Goal: Task Accomplishment & Management: Complete application form

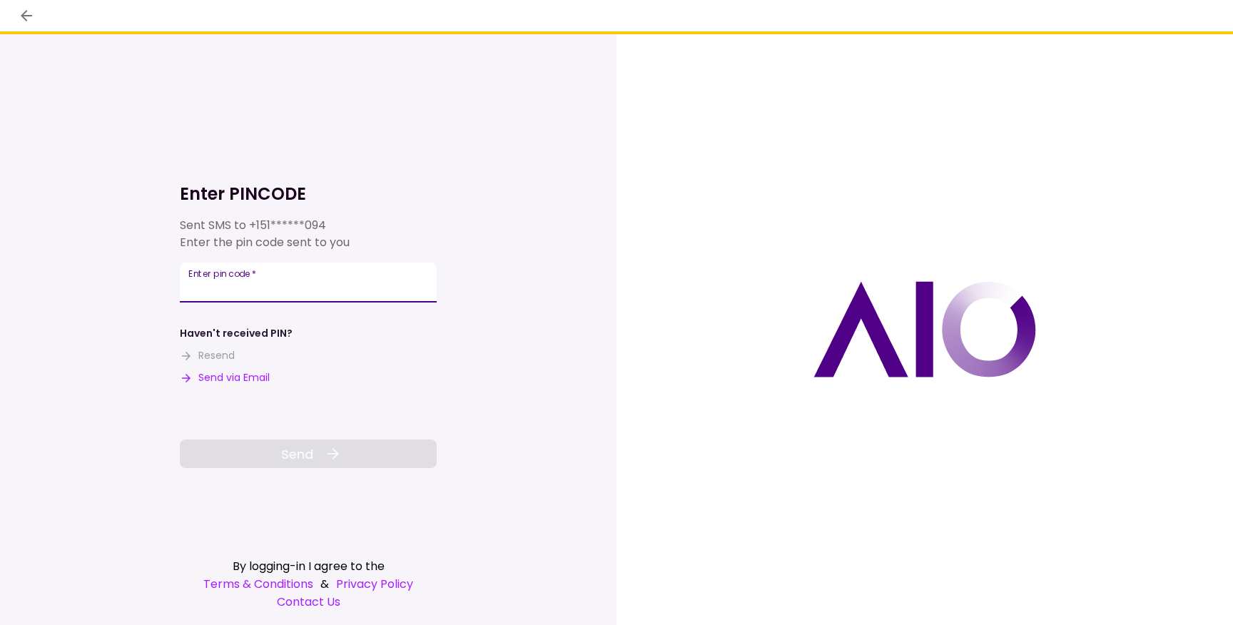
click at [340, 288] on input "Enter pin code   *" at bounding box center [308, 283] width 257 height 40
type input "******"
click at [308, 460] on span "Send" at bounding box center [297, 454] width 32 height 19
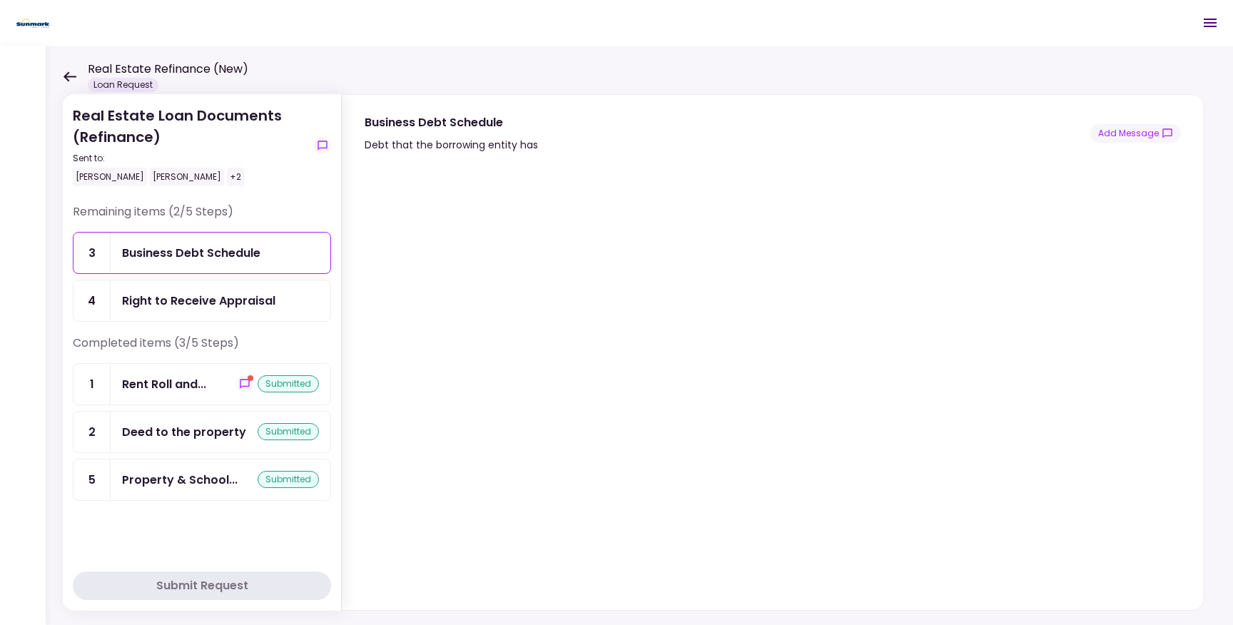
click at [227, 254] on div "Business Debt Schedule" at bounding box center [191, 253] width 138 height 18
click at [198, 299] on div "Right to Receive Appraisal" at bounding box center [198, 301] width 153 height 18
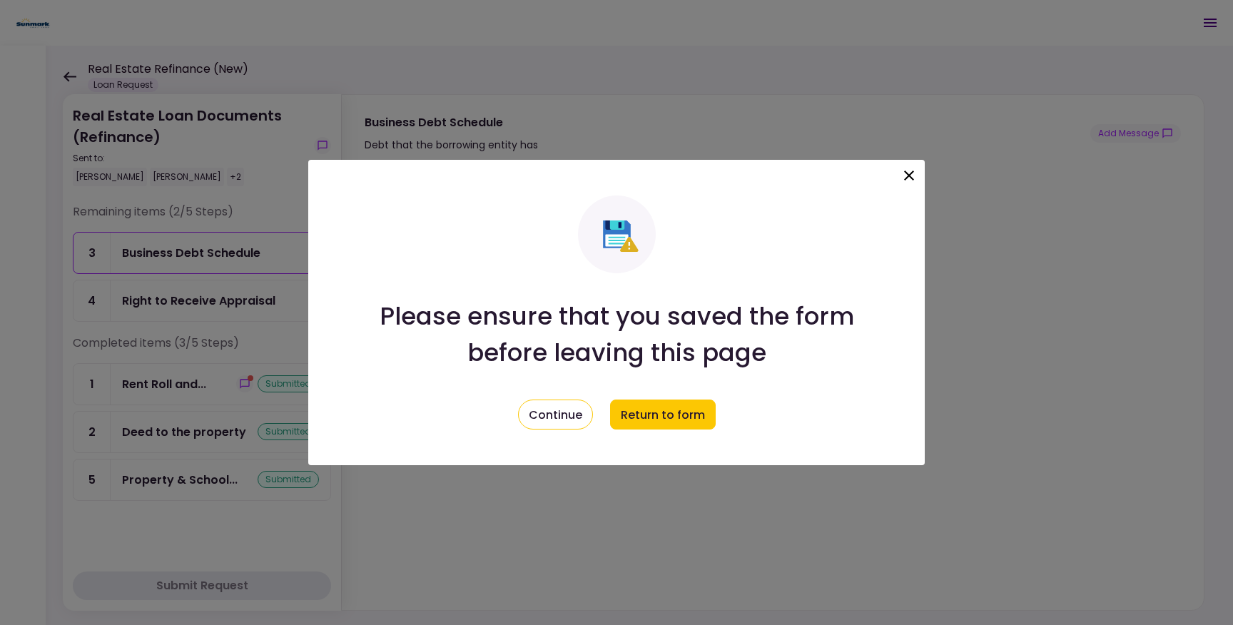
click at [913, 171] on icon at bounding box center [909, 176] width 10 height 10
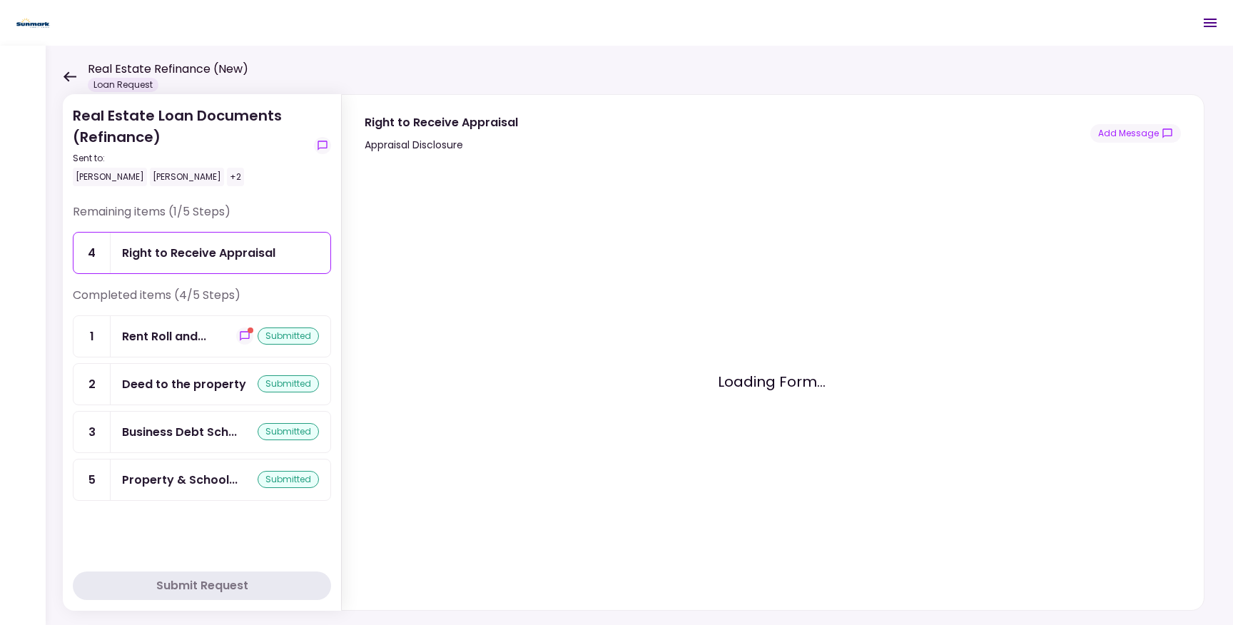
click at [255, 258] on div "Right to Receive Appraisal" at bounding box center [198, 253] width 153 height 18
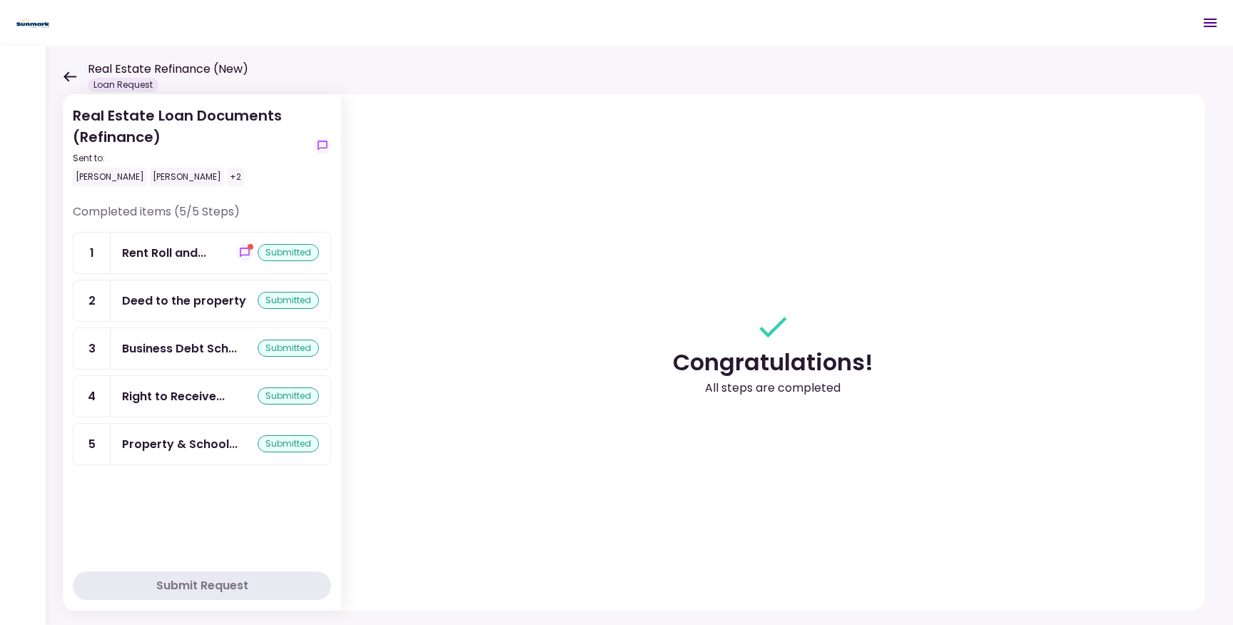
click at [69, 76] on icon at bounding box center [70, 76] width 13 height 10
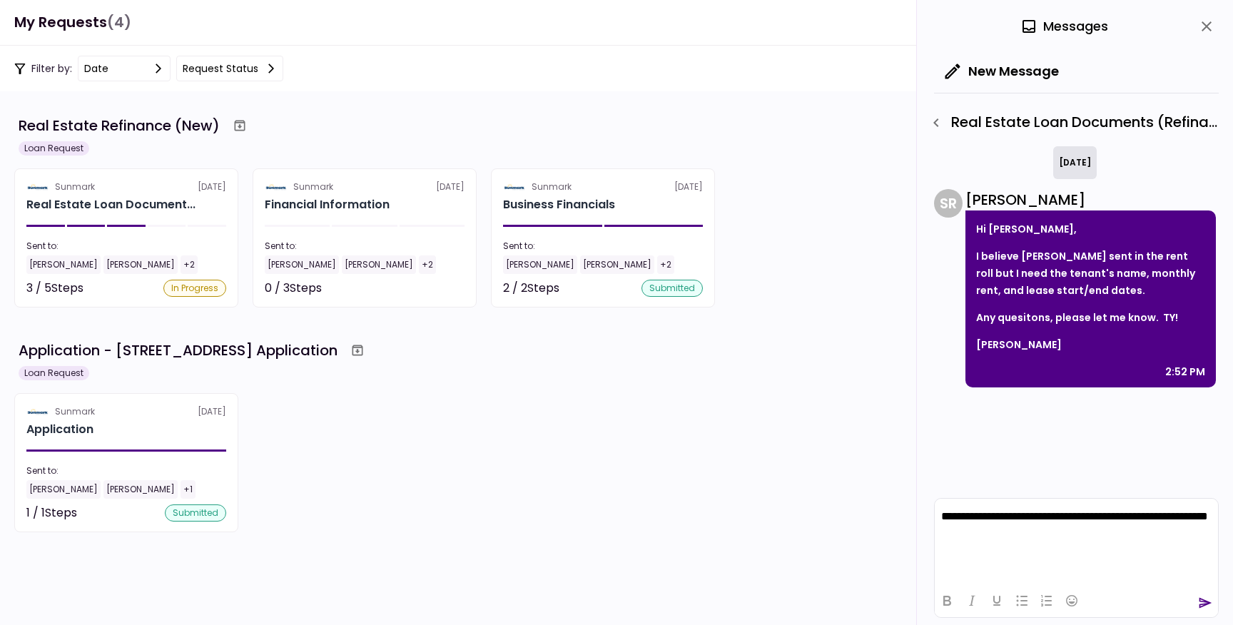
click at [1205, 605] on icon "send" at bounding box center [1206, 603] width 13 height 11
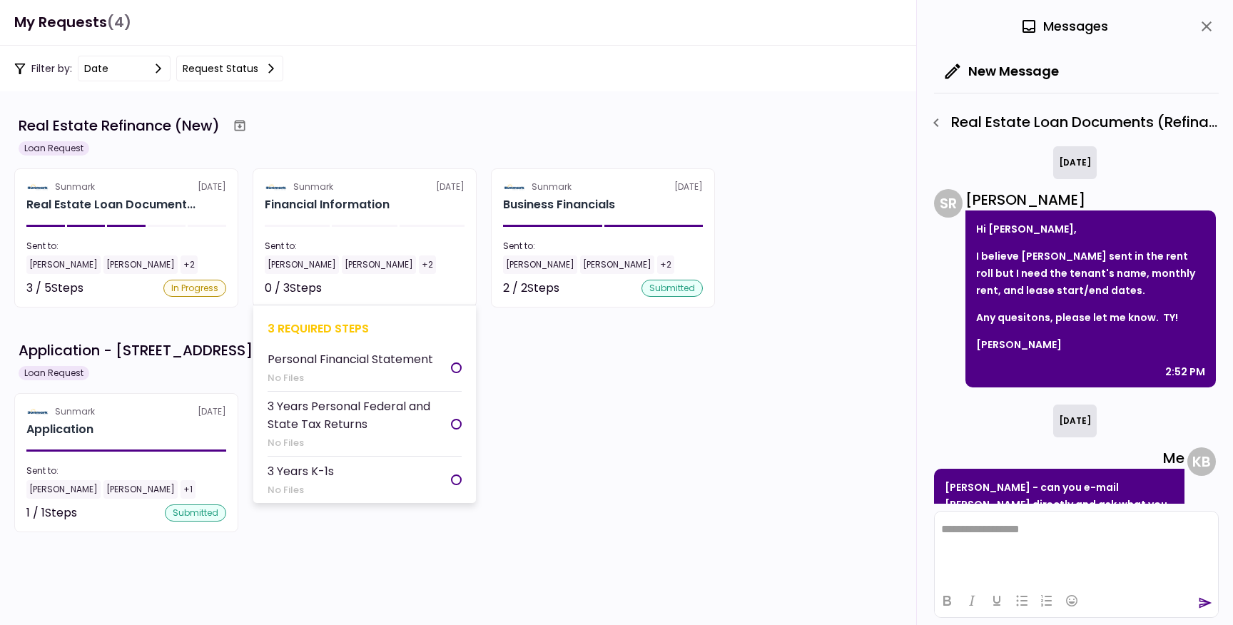
scroll to position [50, 0]
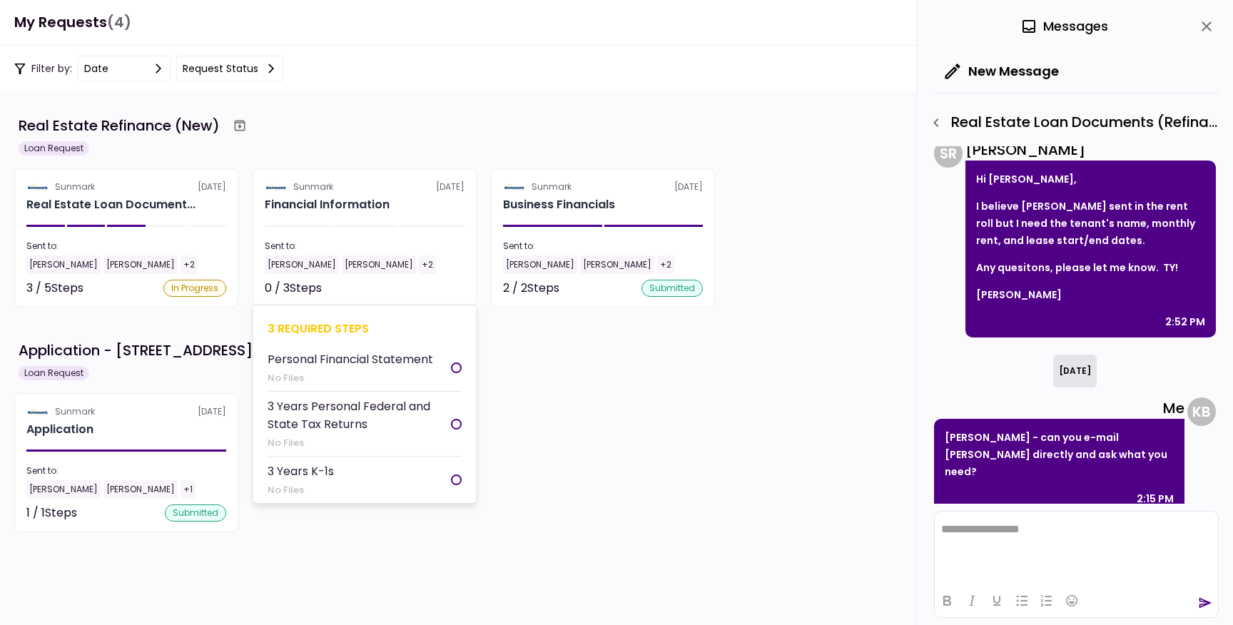
click at [457, 365] on div at bounding box center [456, 368] width 11 height 11
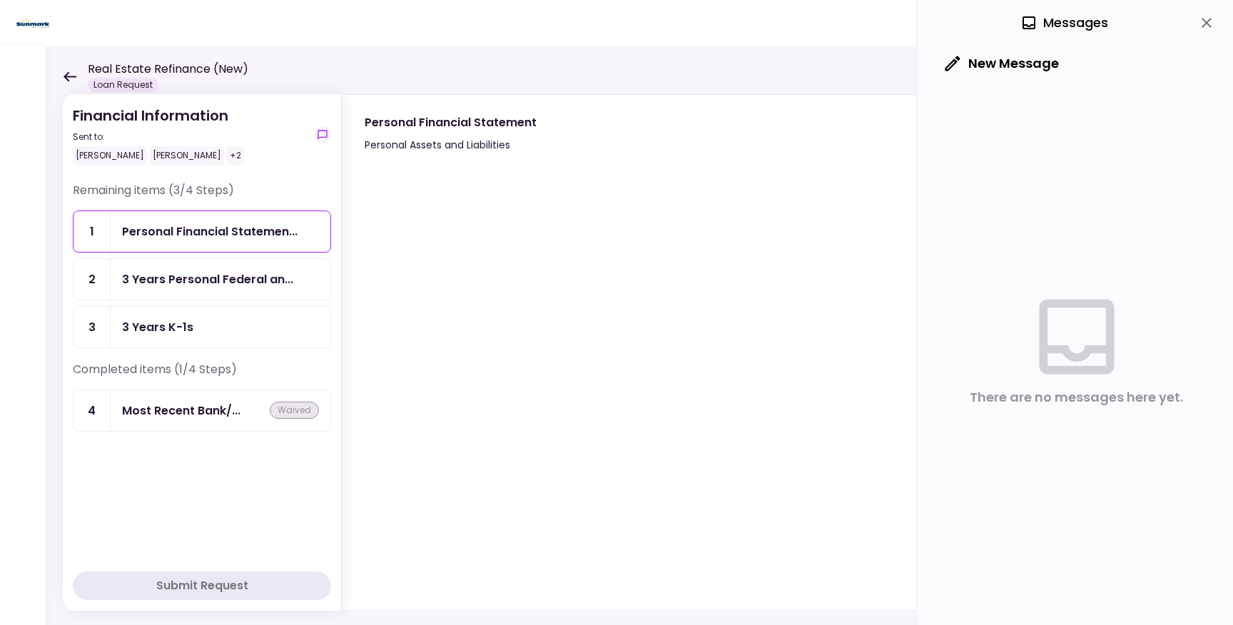
drag, startPoint x: 1206, startPoint y: 19, endPoint x: 1206, endPoint y: 42, distance: 22.8
click at [1206, 20] on icon "close" at bounding box center [1206, 22] width 17 height 17
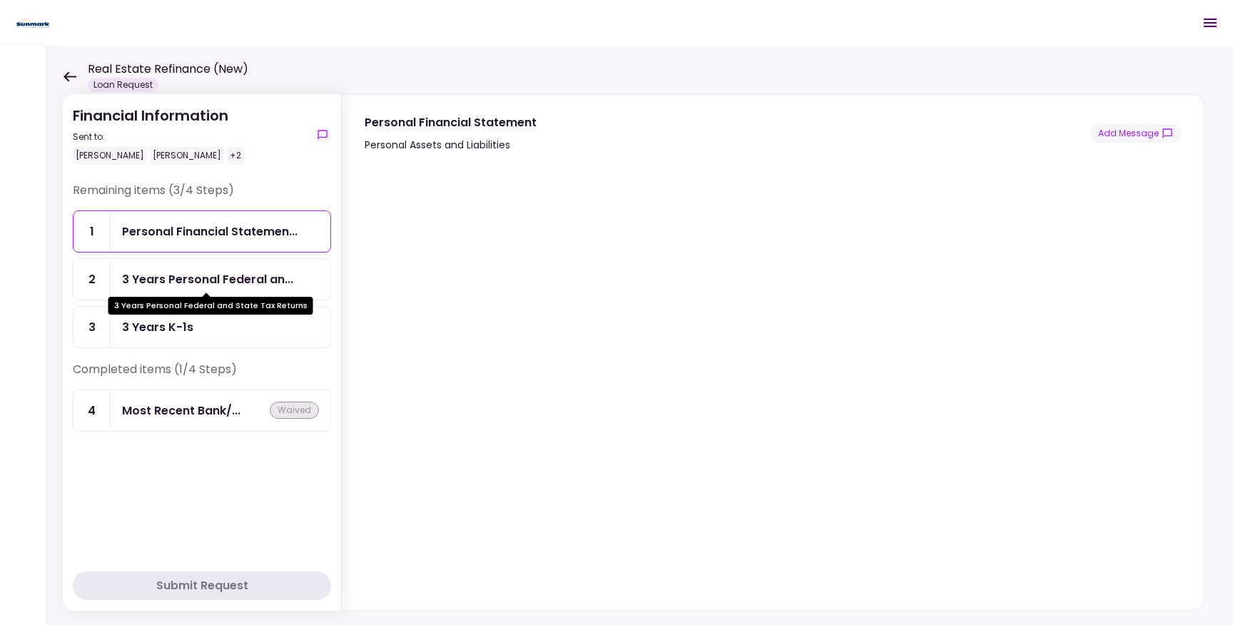
click at [178, 280] on div "3 Years Personal Federal an..." at bounding box center [207, 279] width 171 height 18
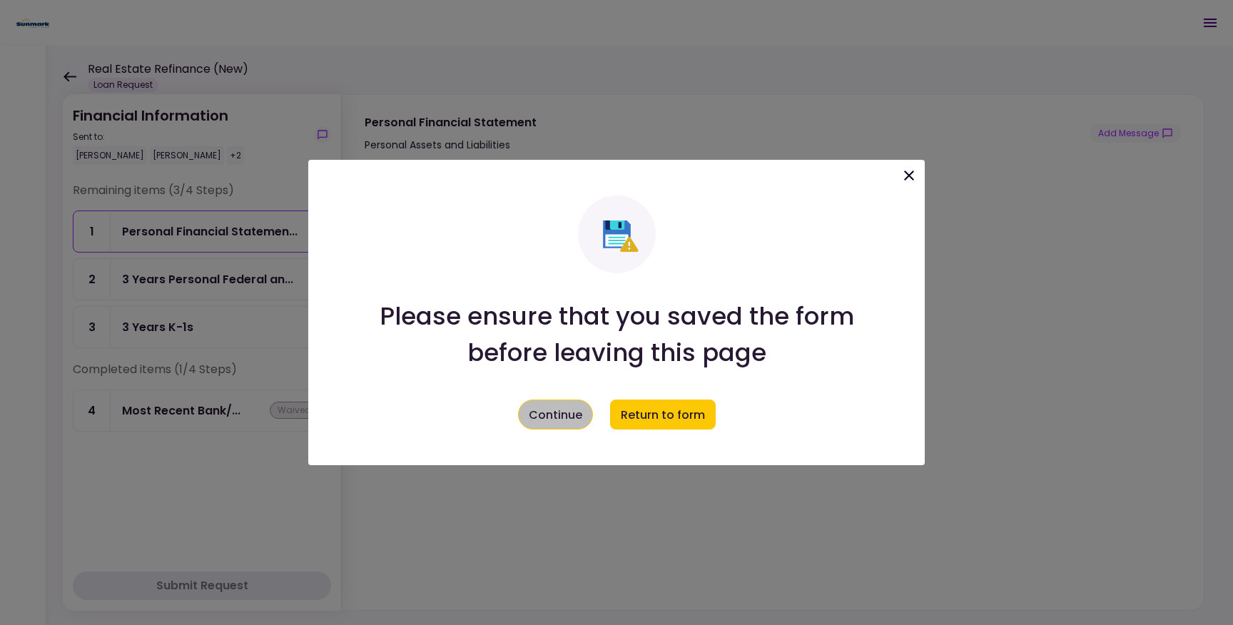
click at [572, 413] on button "Continue" at bounding box center [555, 415] width 75 height 30
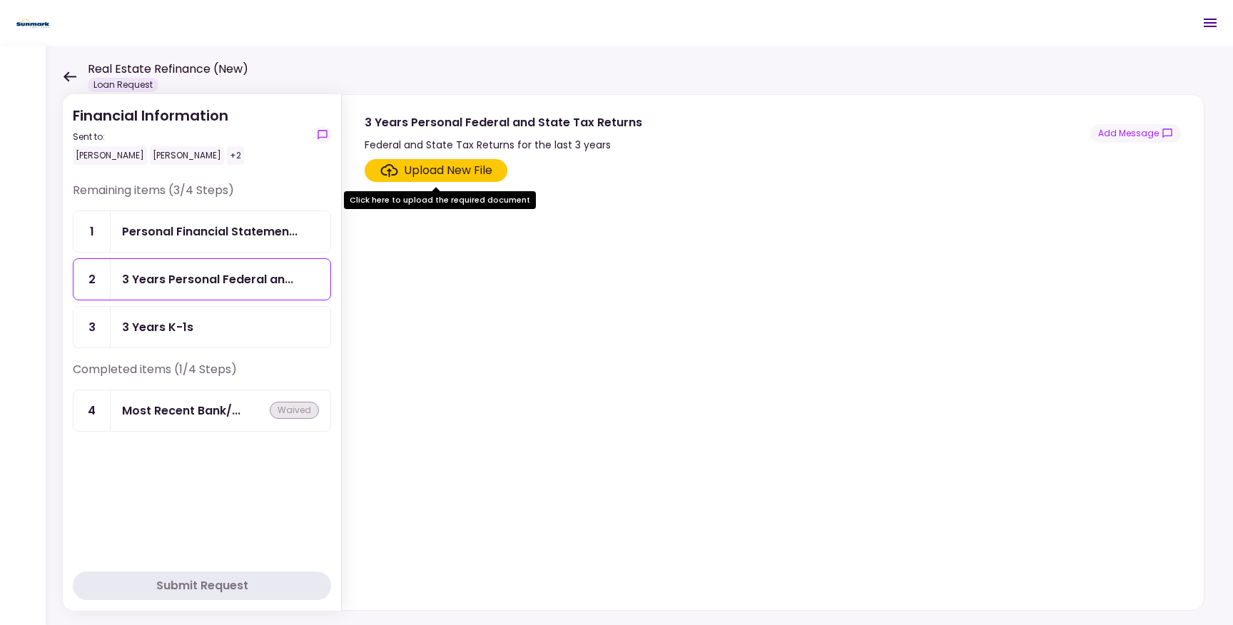
click at [475, 167] on div "Upload New File" at bounding box center [448, 170] width 88 height 17
click at [0, 0] on input "Upload New File" at bounding box center [0, 0] width 0 height 0
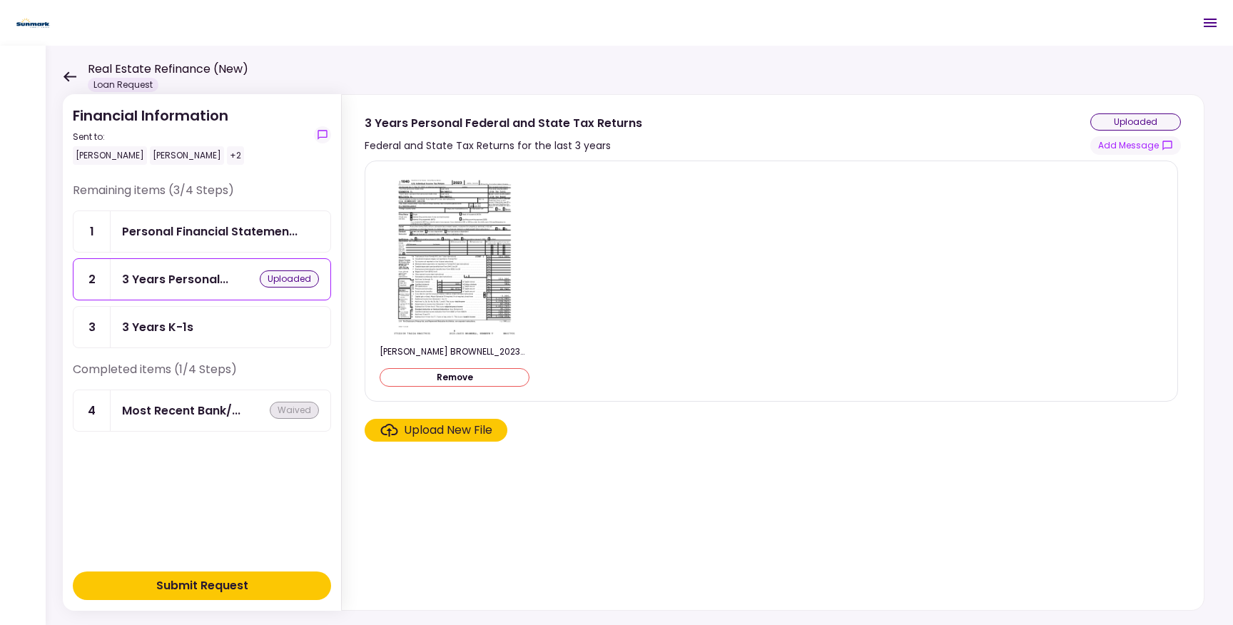
click at [466, 258] on img at bounding box center [454, 255] width 127 height 164
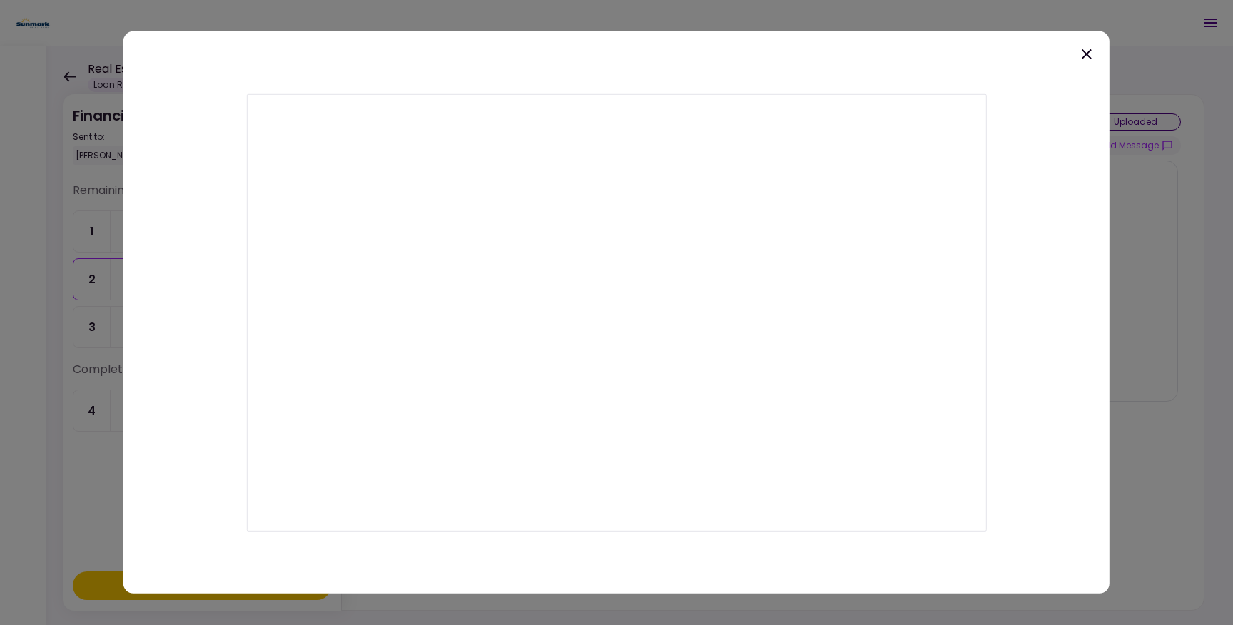
click at [1087, 53] on icon at bounding box center [1087, 54] width 10 height 10
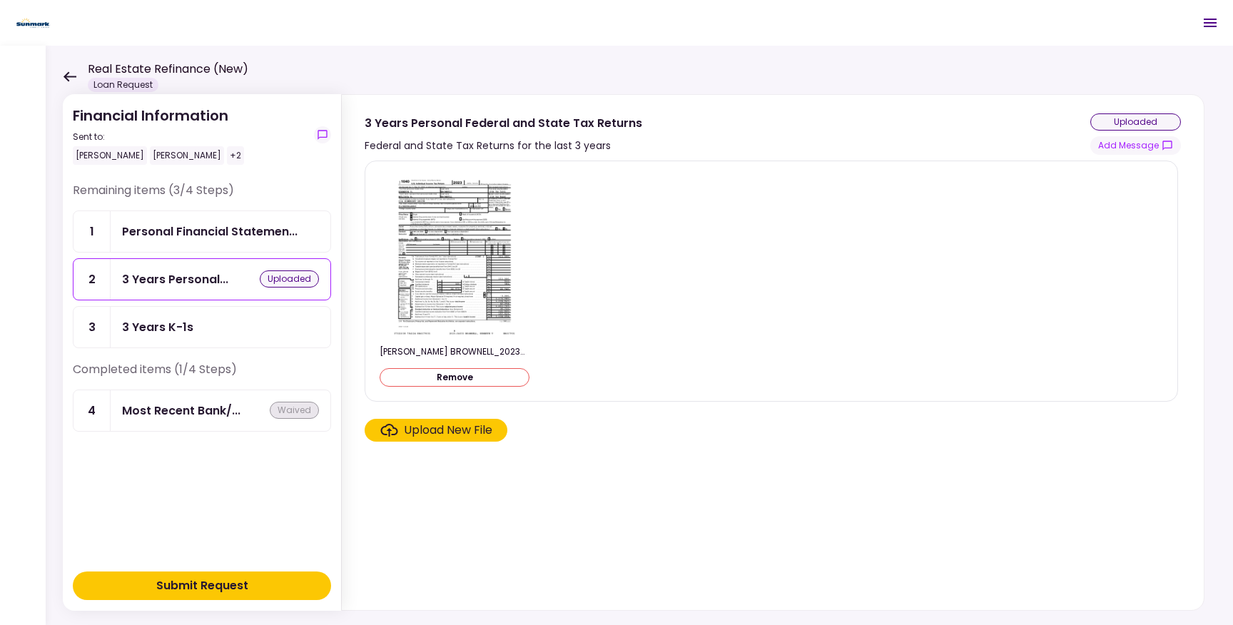
click at [465, 429] on div "Upload New File" at bounding box center [448, 430] width 88 height 17
click at [0, 0] on input "Upload New File" at bounding box center [0, 0] width 0 height 0
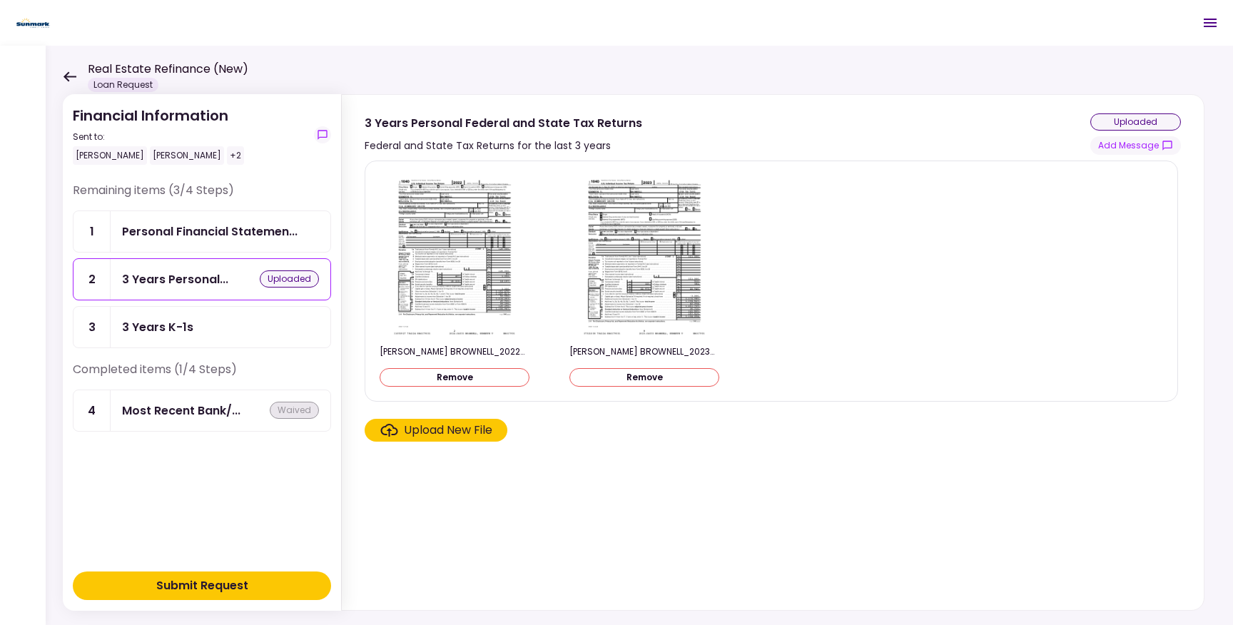
click at [470, 430] on div "Upload New File" at bounding box center [448, 430] width 88 height 17
click at [0, 0] on input "Upload New File" at bounding box center [0, 0] width 0 height 0
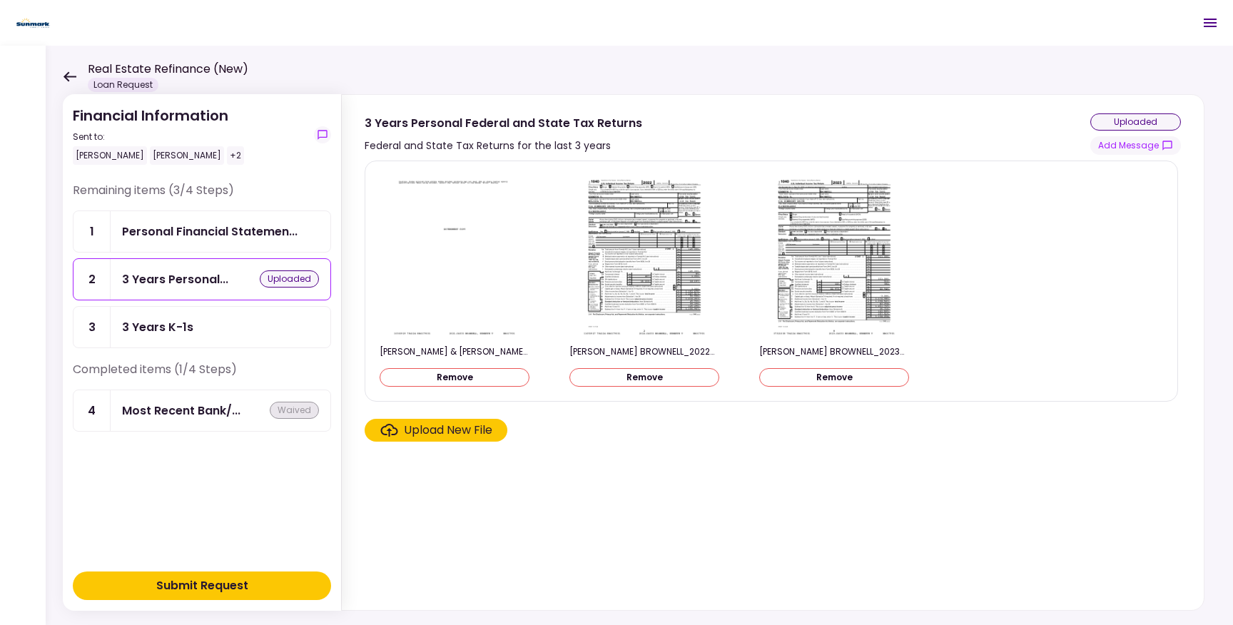
click at [235, 587] on div "Submit Request" at bounding box center [202, 585] width 92 height 17
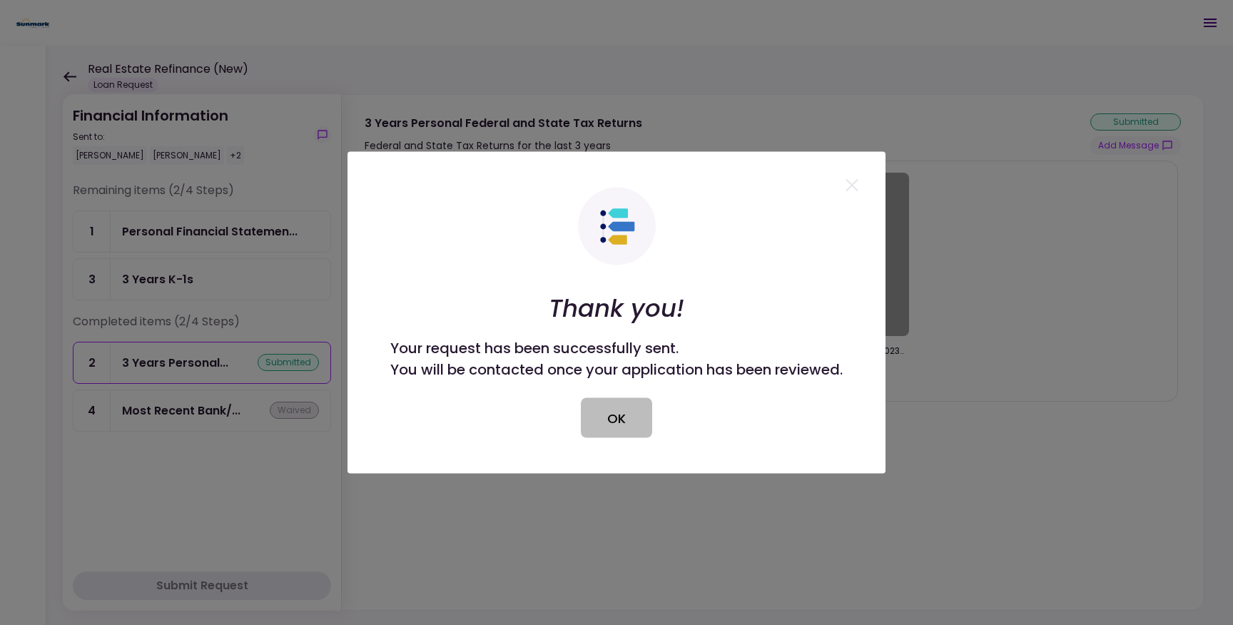
click at [615, 416] on button "OK" at bounding box center [616, 418] width 71 height 40
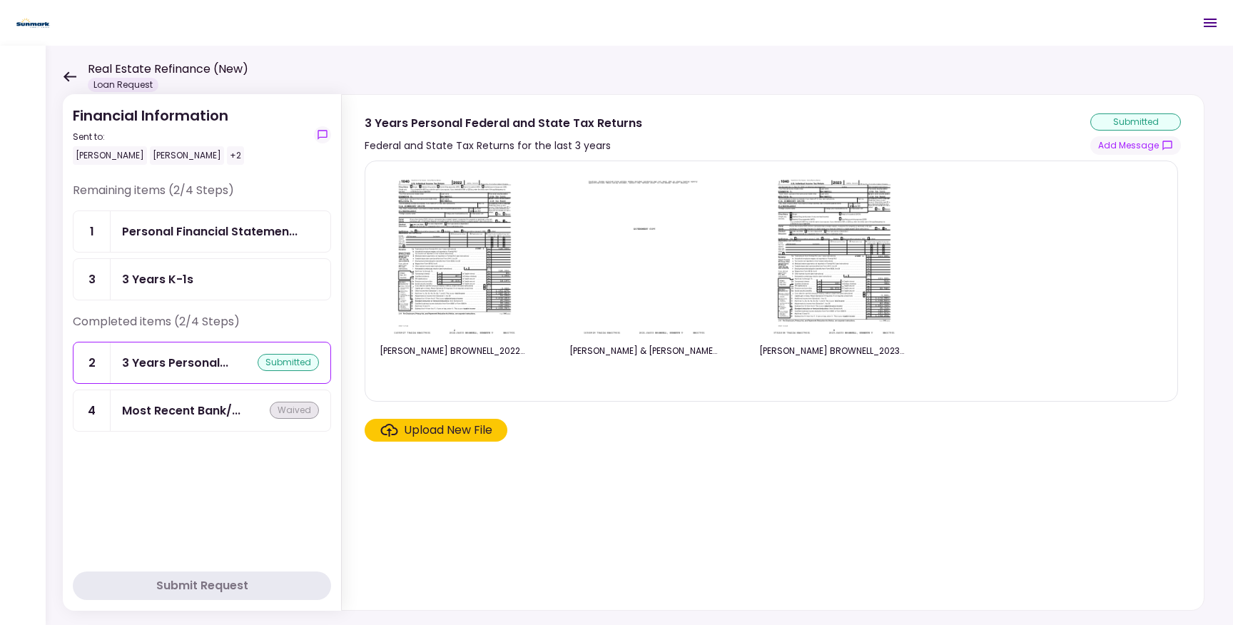
click at [68, 75] on icon at bounding box center [70, 76] width 14 height 11
